Goal: Download file/media

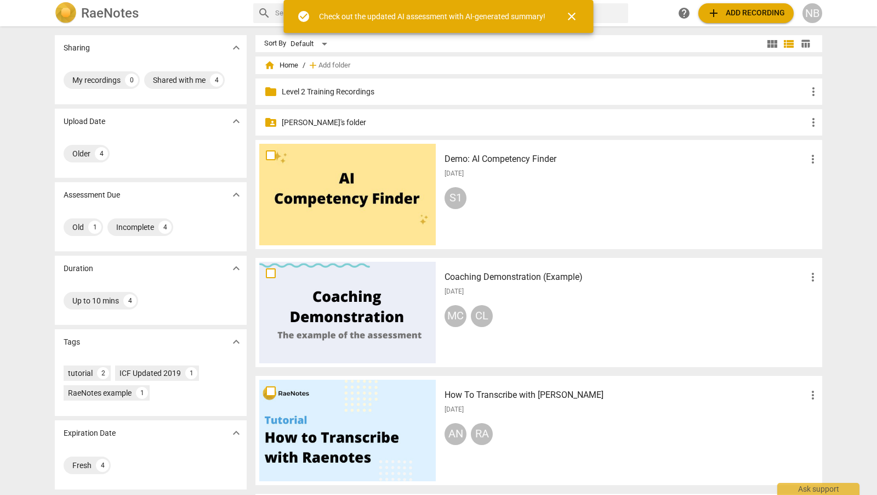
click at [331, 120] on p "[PERSON_NAME]'s folder" at bounding box center [544, 123] width 525 height 12
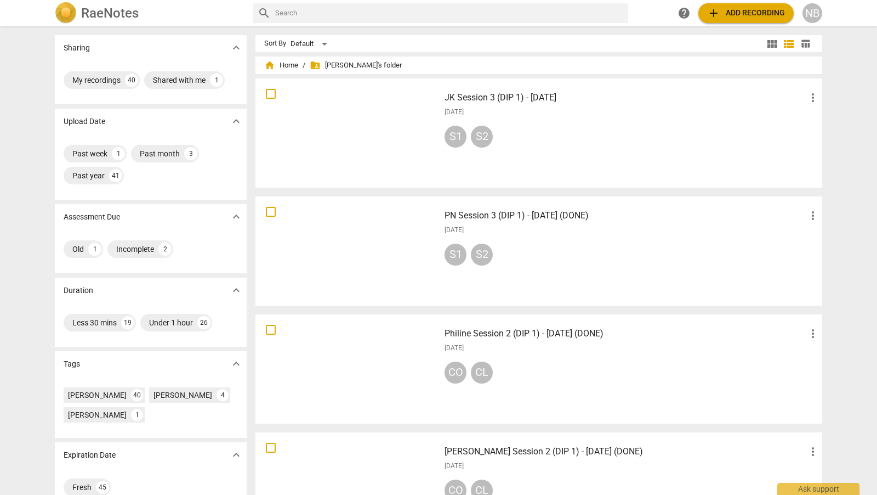
drag, startPoint x: 873, startPoint y: 121, endPoint x: 869, endPoint y: 139, distance: 18.6
click at [869, 139] on div "Sharing expand_more My recordings 40 Shared with me 1 Upload Date expand_more P…" at bounding box center [438, 260] width 877 height 467
click at [631, 100] on h3 "JK Session 3 (DIP 1) - [DATE]" at bounding box center [626, 97] width 362 height 13
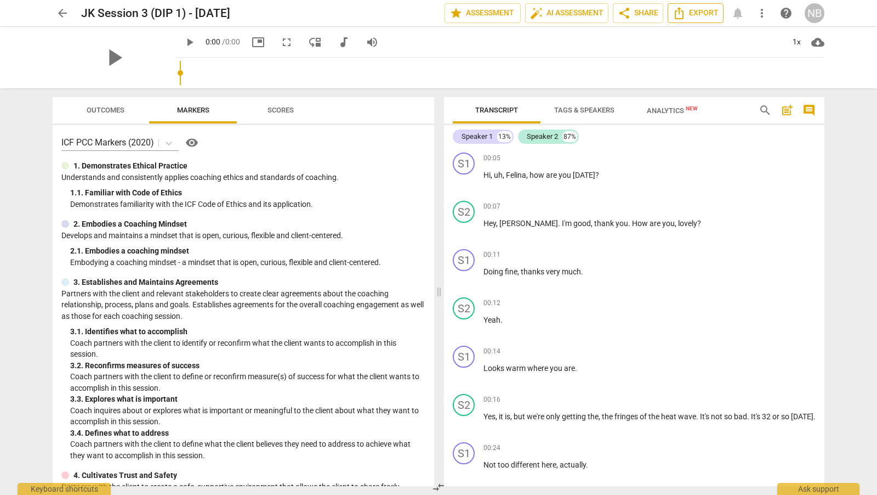
click at [709, 16] on span "Export" at bounding box center [696, 13] width 46 height 13
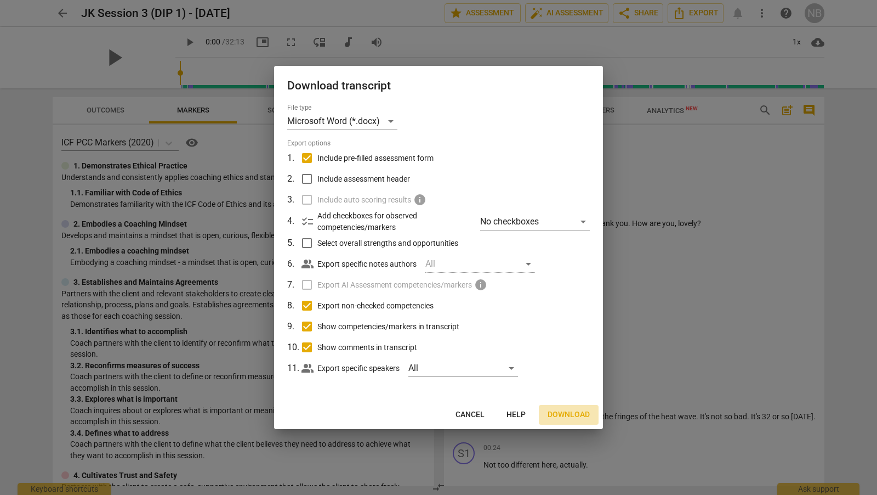
click at [558, 415] on span "Download" at bounding box center [569, 414] width 42 height 11
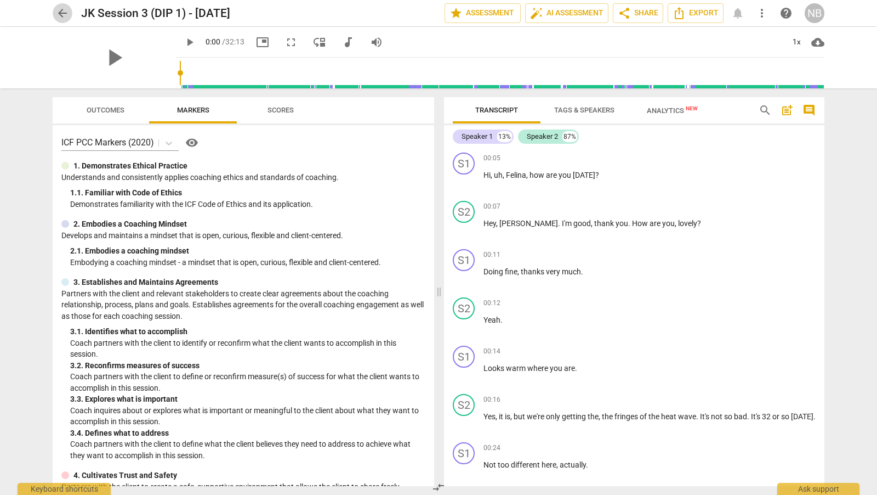
click at [62, 16] on span "arrow_back" at bounding box center [62, 13] width 13 height 13
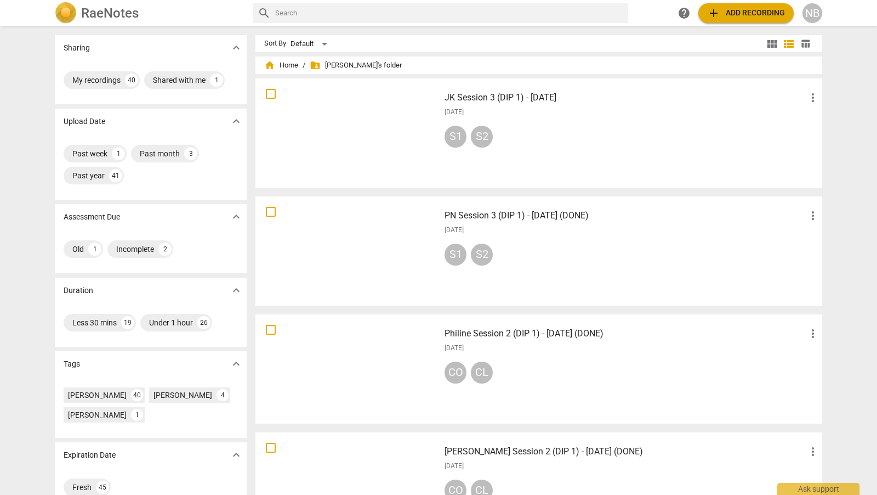
click at [578, 217] on h3 "PN Session 3 (DIP 1) - [DATE] (DONE)" at bounding box center [626, 215] width 362 height 13
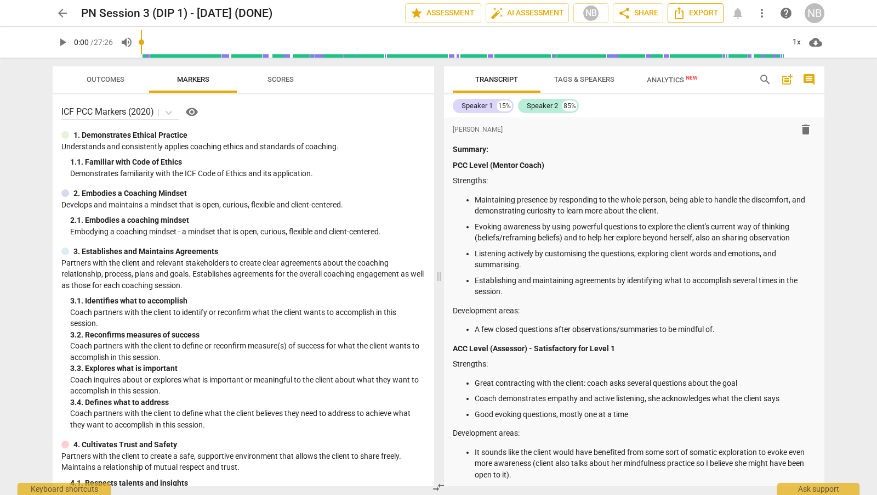
click at [703, 13] on span "Export" at bounding box center [696, 13] width 46 height 13
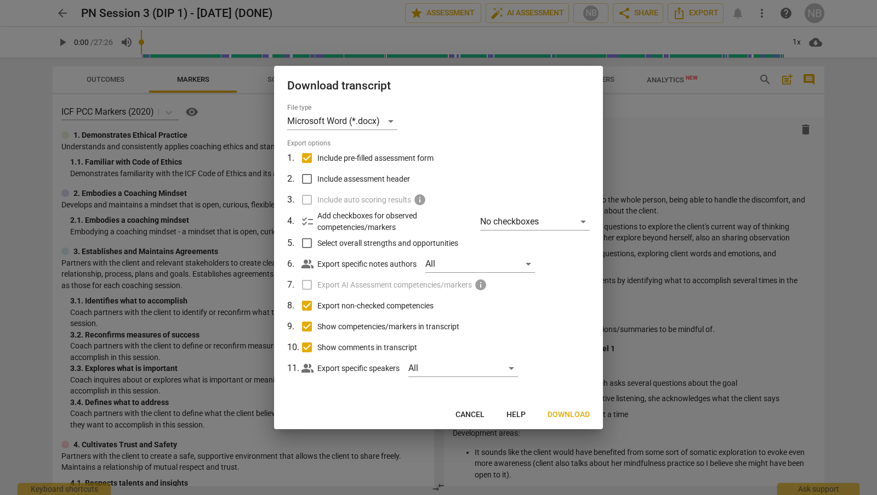
click at [553, 413] on span "Download" at bounding box center [569, 414] width 42 height 11
